Goal: Check status: Check status

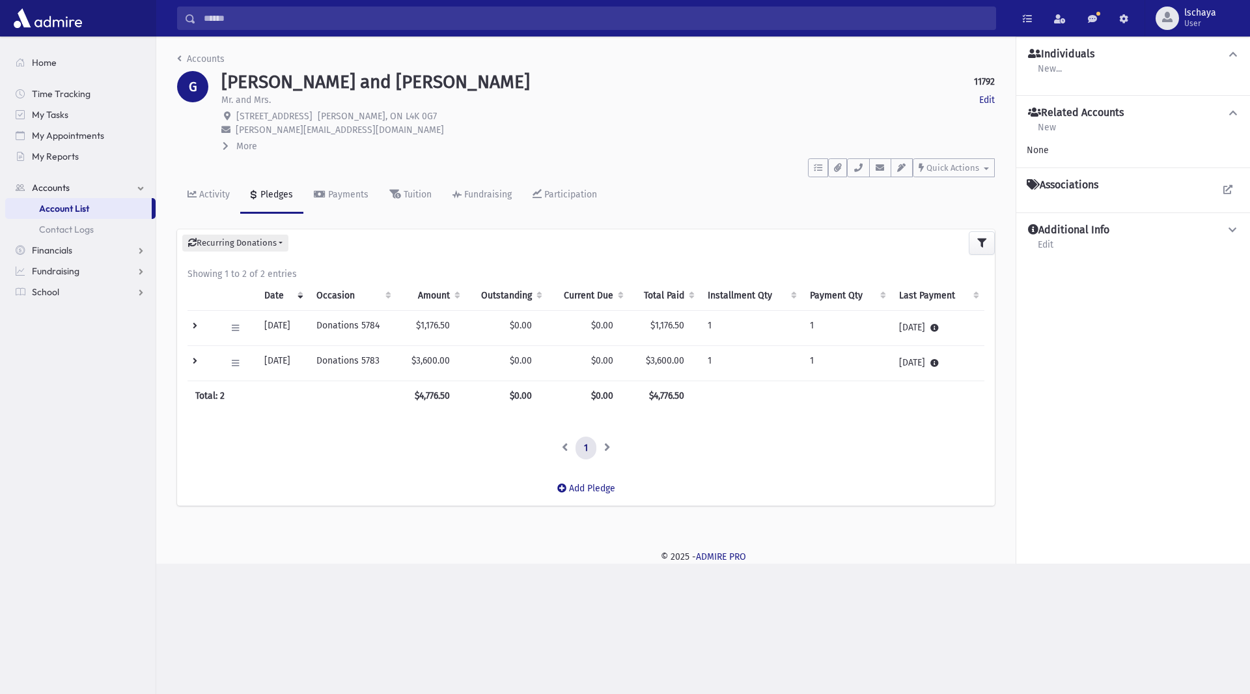
drag, startPoint x: 0, startPoint y: 0, endPoint x: 218, endPoint y: 16, distance: 218.1
click at [218, 16] on input "Search" at bounding box center [596, 18] width 800 height 23
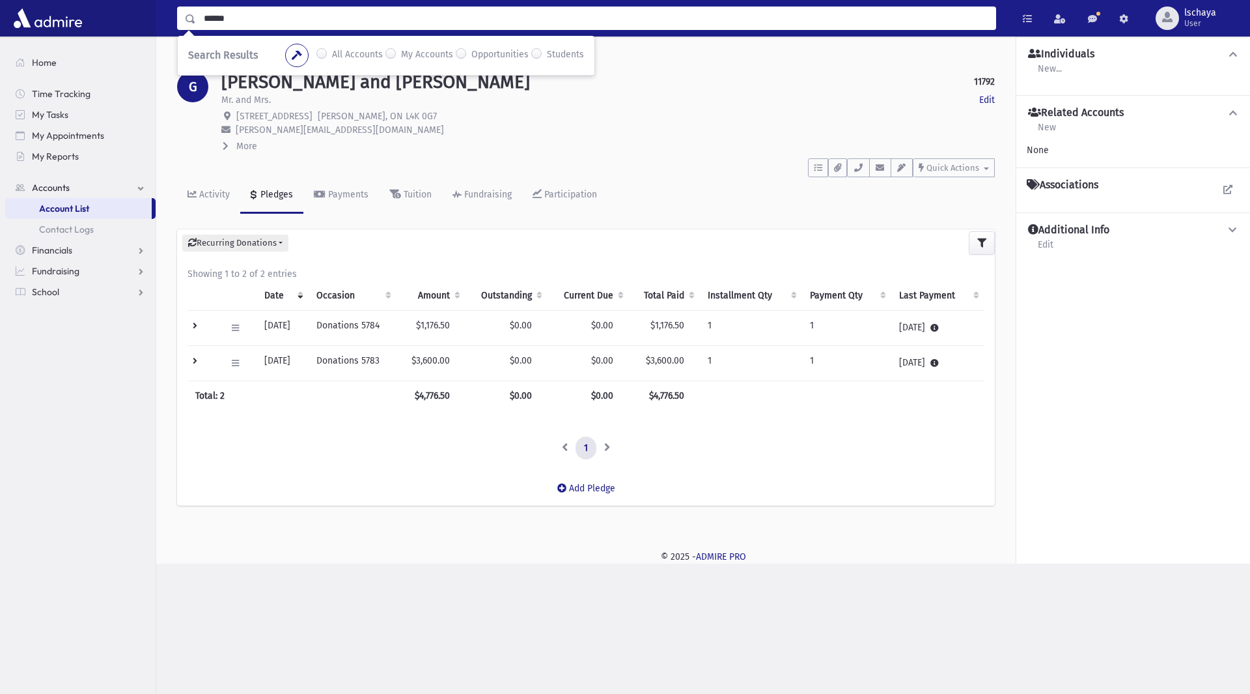
type input "******"
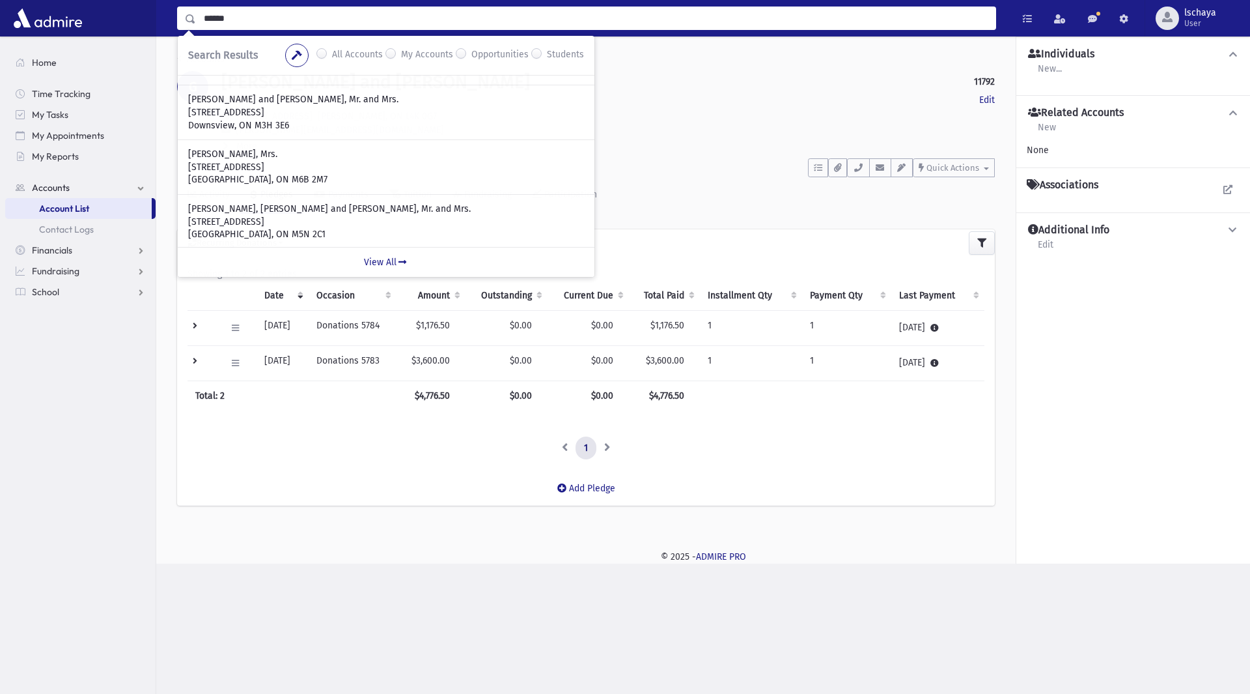
scroll to position [374, 0]
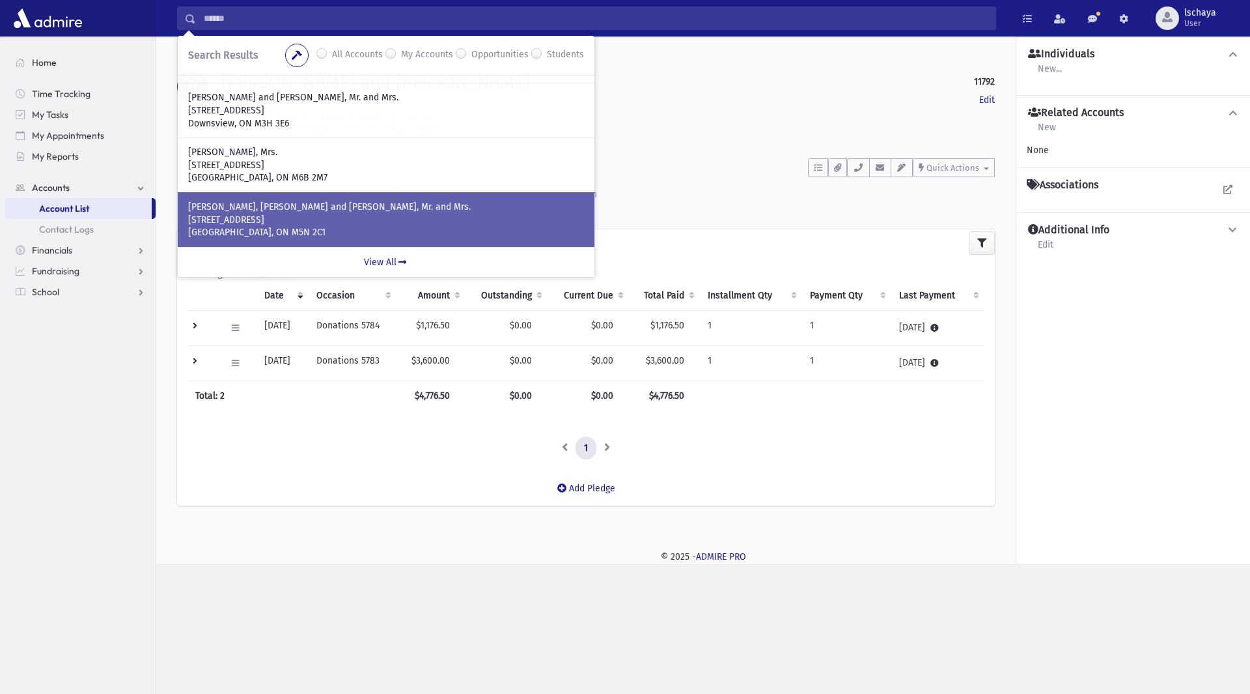
click at [322, 224] on p "[STREET_ADDRESS]" at bounding box center [386, 220] width 396 height 13
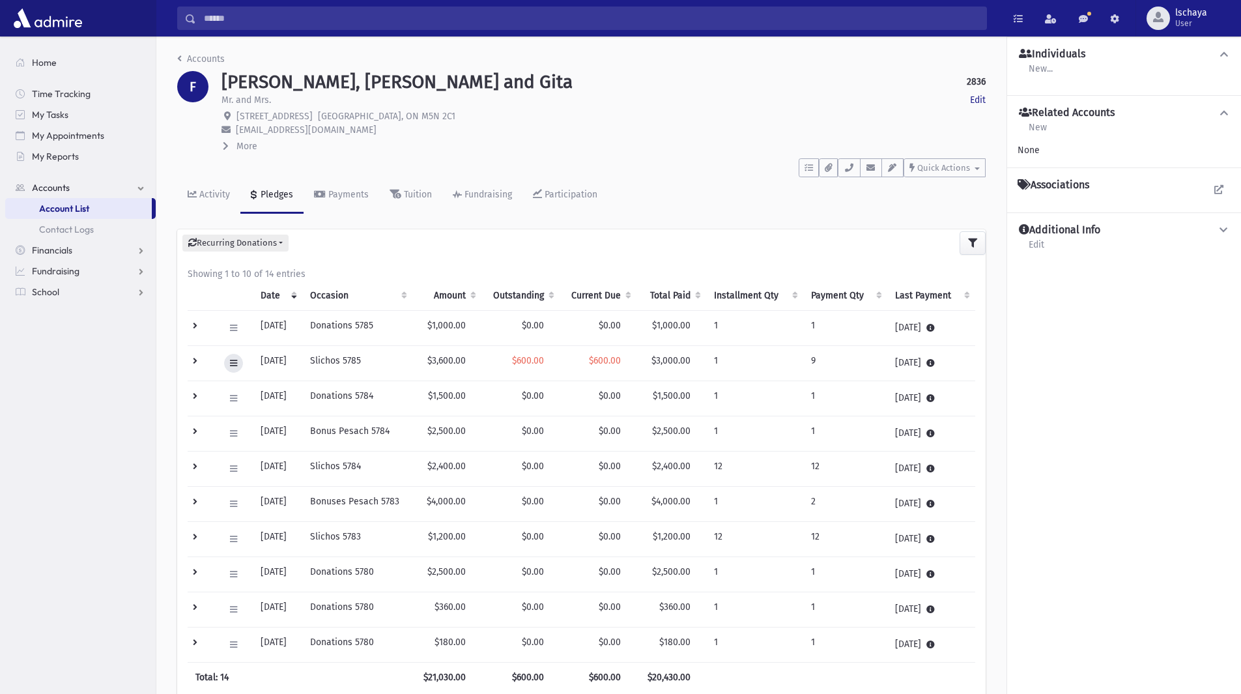
click at [231, 369] on button at bounding box center [233, 363] width 19 height 19
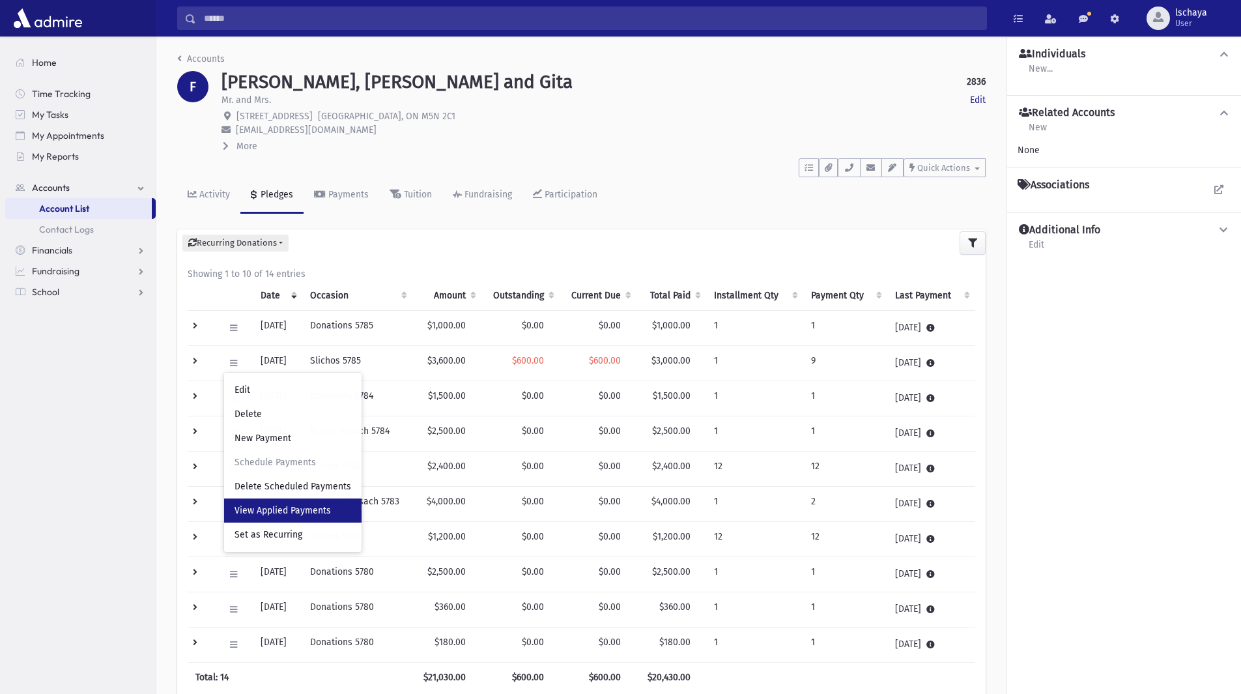
click at [244, 507] on span "View Applied Payments" at bounding box center [282, 510] width 96 height 11
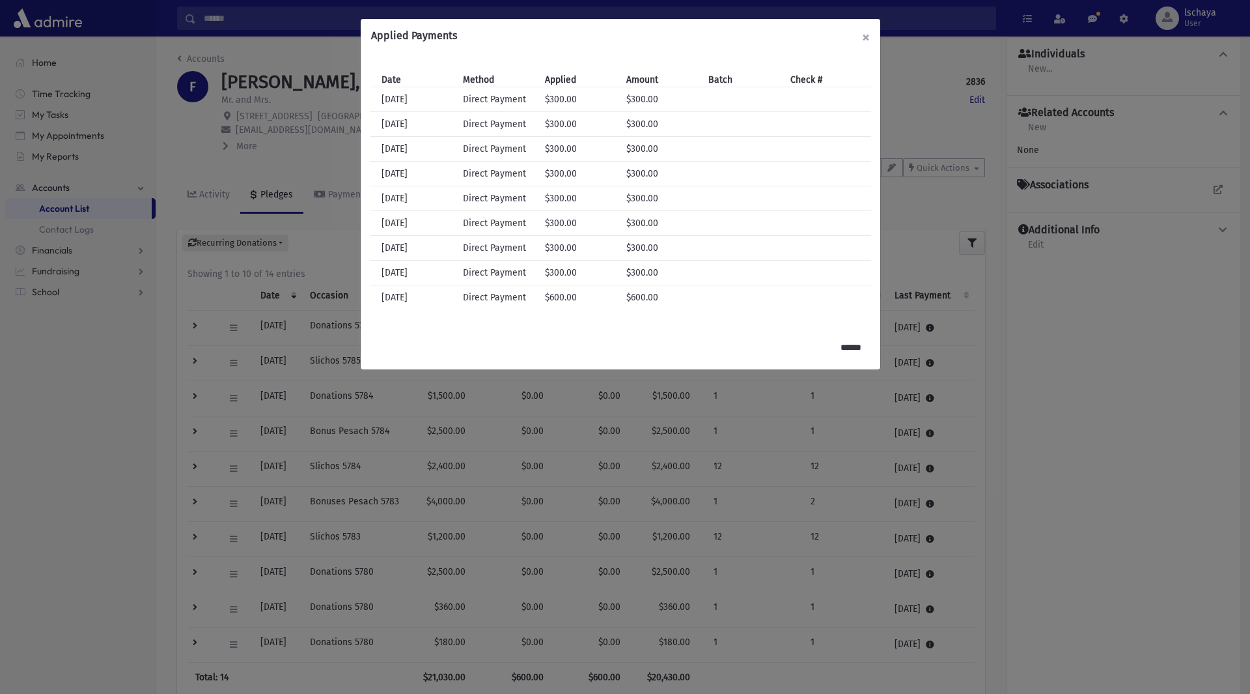
click at [868, 33] on button "×" at bounding box center [866, 37] width 29 height 36
